Goal: Register for event/course

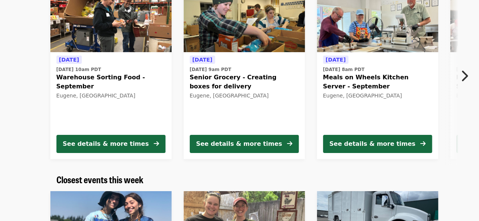
scroll to position [63, 0]
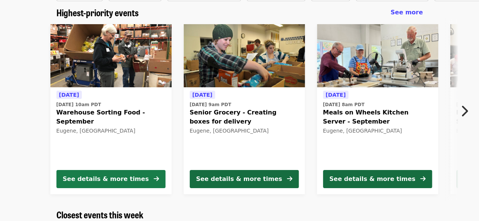
click at [129, 183] on div "See details & more times" at bounding box center [106, 179] width 86 height 9
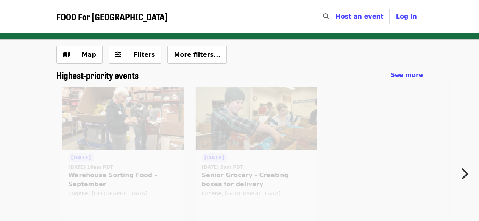
scroll to position [63, 0]
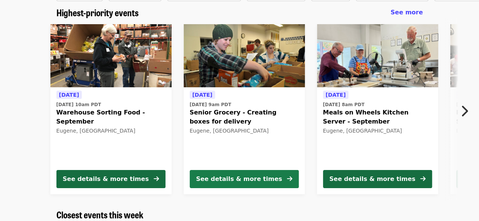
click at [245, 177] on div "See details & more times" at bounding box center [239, 179] width 86 height 9
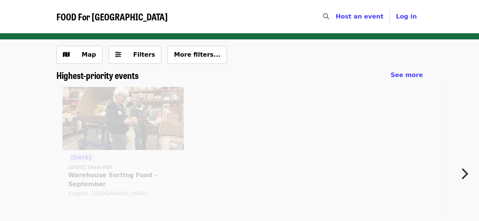
scroll to position [63, 0]
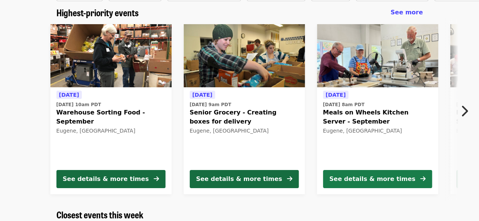
click at [376, 177] on div "See details & more times" at bounding box center [372, 179] width 86 height 9
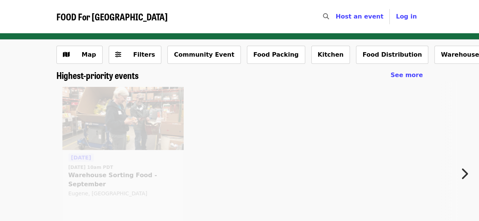
scroll to position [63, 0]
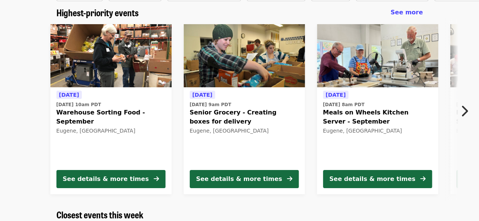
click at [462, 107] on icon "chevron-right icon" at bounding box center [464, 111] width 8 height 14
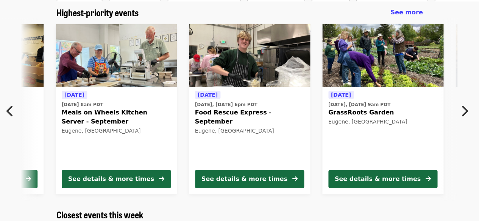
scroll to position [0, 274]
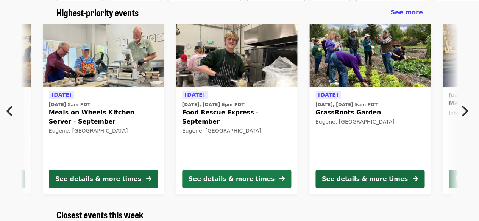
click at [246, 185] on button "See details & more times" at bounding box center [236, 179] width 109 height 18
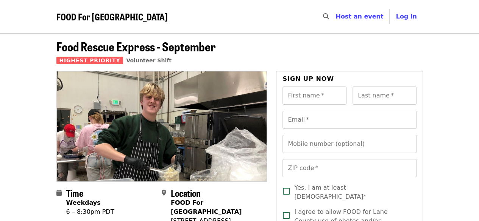
scroll to position [63, 0]
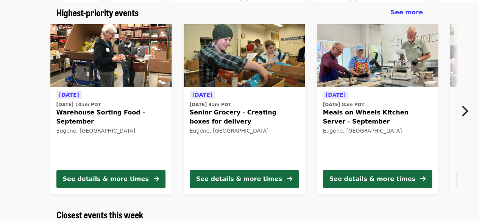
click at [463, 105] on icon "chevron-right icon" at bounding box center [464, 111] width 8 height 14
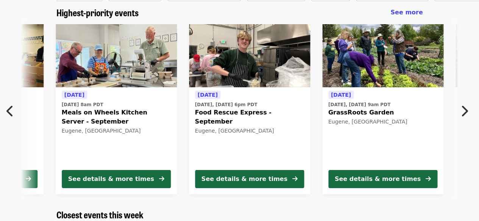
scroll to position [0, 274]
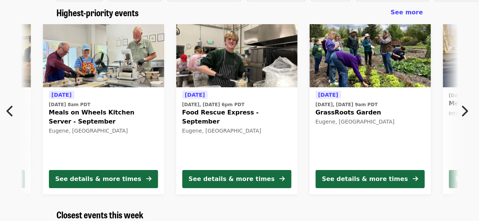
click at [463, 105] on icon "chevron-right icon" at bounding box center [464, 111] width 8 height 14
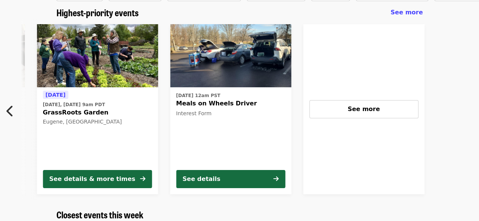
scroll to position [0, 596]
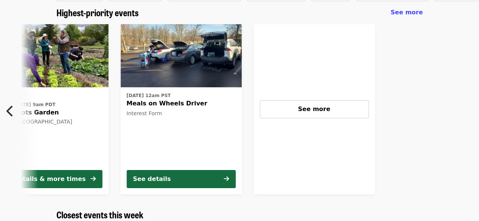
click at [8, 108] on icon "chevron-left icon" at bounding box center [10, 111] width 8 height 14
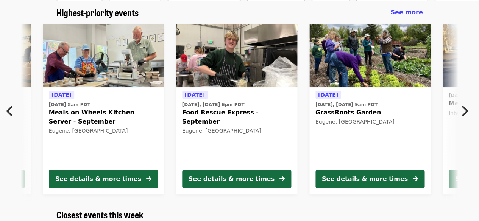
scroll to position [0, 274]
click at [8, 108] on icon "chevron-left icon" at bounding box center [10, 111] width 8 height 14
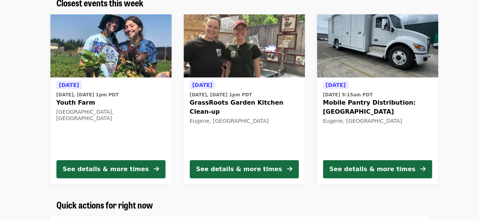
scroll to position [290, 0]
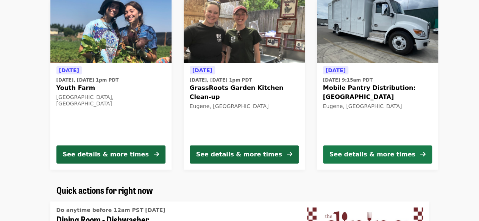
click at [368, 156] on div "See details & more times" at bounding box center [372, 154] width 86 height 9
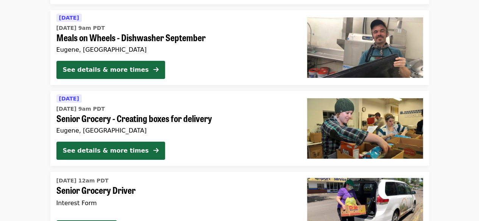
scroll to position [1423, 0]
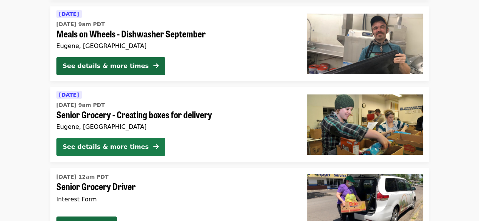
click at [107, 146] on div "See details & more times" at bounding box center [106, 147] width 86 height 9
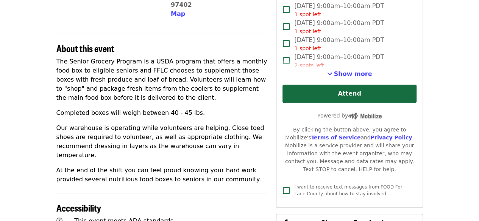
scroll to position [247, 0]
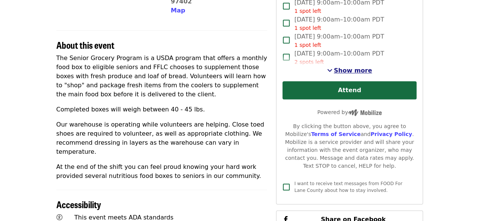
click at [350, 72] on span "Show more" at bounding box center [353, 70] width 38 height 7
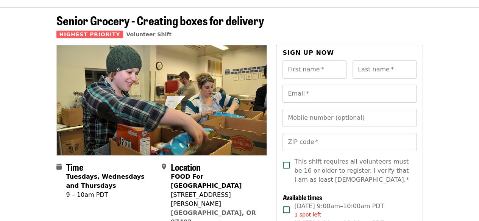
scroll to position [26, 0]
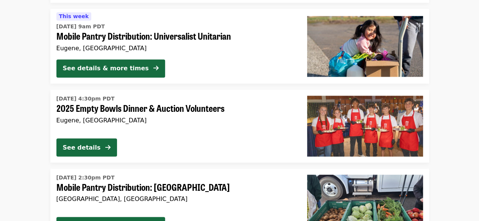
scroll to position [2061, 0]
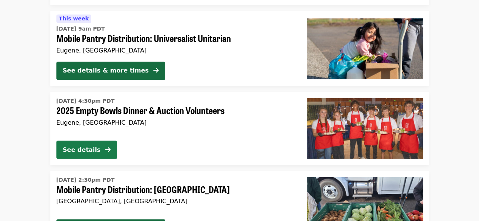
click at [88, 150] on div "See details" at bounding box center [82, 149] width 38 height 9
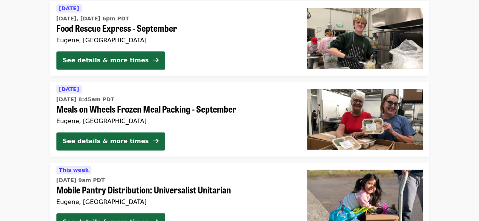
scroll to position [1895, 0]
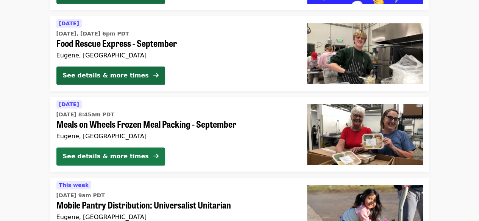
click at [83, 160] on div "See details & more times" at bounding box center [106, 156] width 86 height 9
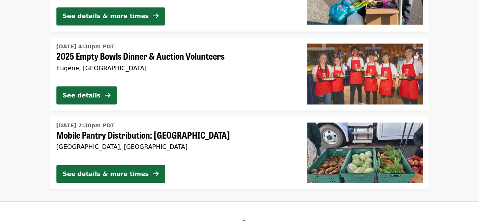
scroll to position [2119, 0]
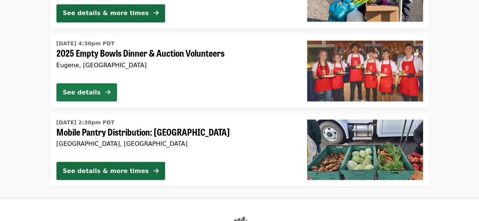
click at [92, 88] on div "See details" at bounding box center [82, 92] width 38 height 9
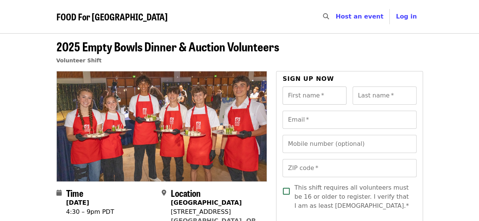
click at [284, 88] on input "First name   *" at bounding box center [314, 96] width 64 height 18
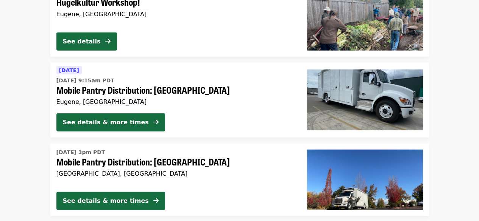
scroll to position [959, 0]
